Goal: Check status: Check status

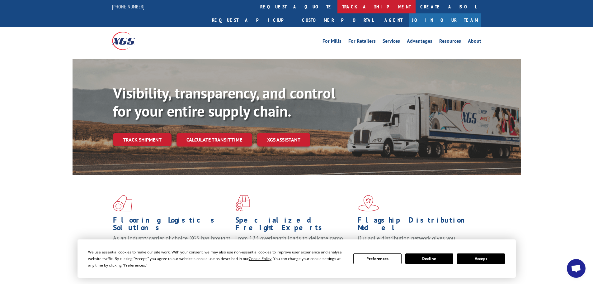
click at [337, 6] on link "track a shipment" at bounding box center [376, 6] width 78 height 13
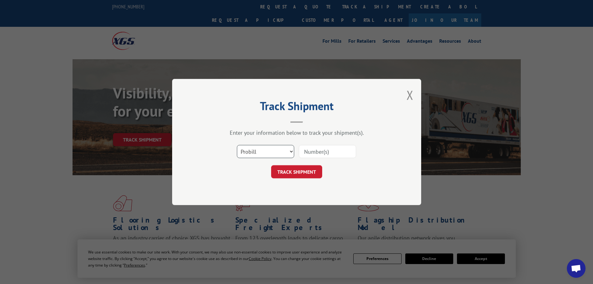
drag, startPoint x: 291, startPoint y: 151, endPoint x: 291, endPoint y: 155, distance: 4.1
click at [291, 151] on select "Select category... Probill BOL PO" at bounding box center [265, 151] width 57 height 13
select select "bol"
click at [237, 145] on select "Select category... Probill BOL PO" at bounding box center [265, 151] width 57 height 13
click at [324, 151] on input at bounding box center [327, 151] width 57 height 13
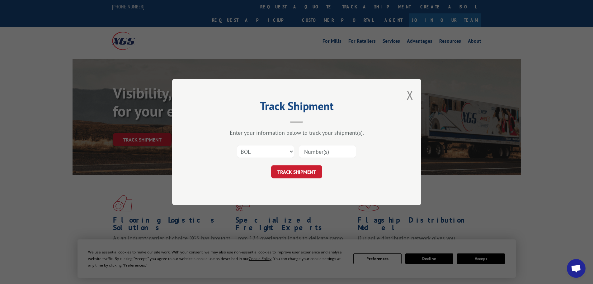
paste input "5291509"
type input "5291509"
click at [301, 176] on button "TRACK SHIPMENT" at bounding box center [296, 171] width 51 height 13
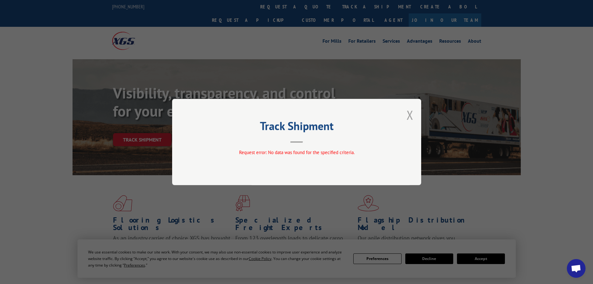
click at [410, 116] on button "Close modal" at bounding box center [409, 114] width 7 height 16
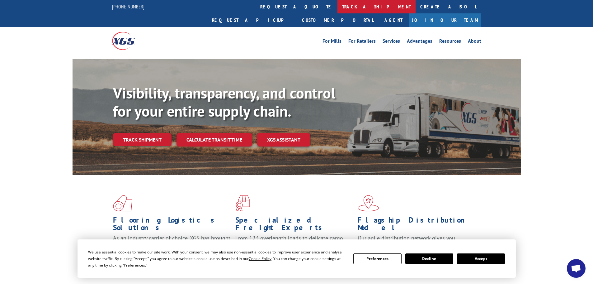
click at [337, 9] on link "track a shipment" at bounding box center [376, 6] width 78 height 13
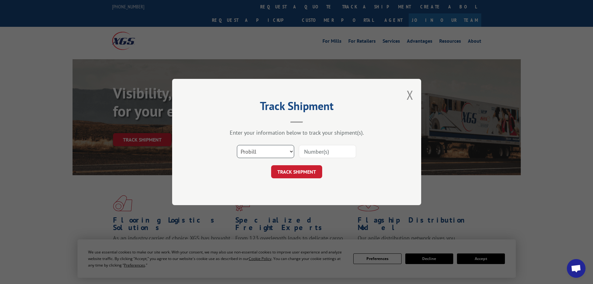
click at [264, 152] on select "Select category... Probill BOL PO" at bounding box center [265, 151] width 57 height 13
select select "bol"
click at [237, 145] on select "Select category... Probill BOL PO" at bounding box center [265, 151] width 57 height 13
click at [335, 152] on input at bounding box center [327, 151] width 57 height 13
paste input "5291509"
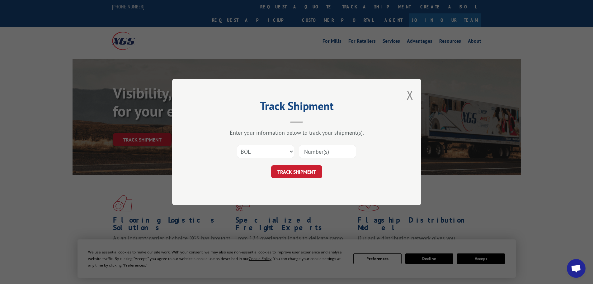
type input "5291509"
click button "TRACK SHIPMENT" at bounding box center [296, 171] width 51 height 13
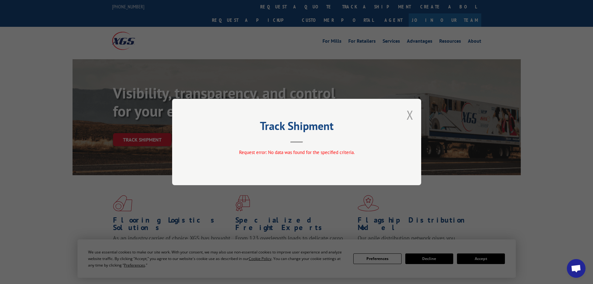
click at [410, 115] on button "Close modal" at bounding box center [409, 114] width 7 height 16
